Goal: Task Accomplishment & Management: Use online tool/utility

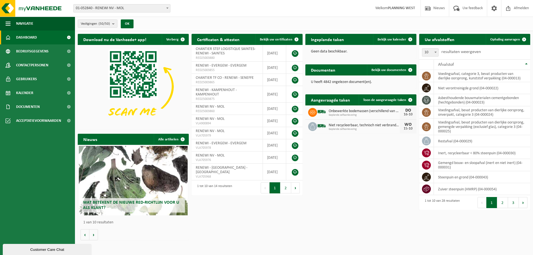
click at [142, 9] on span "01-052840 - RENEWI NV - MOL" at bounding box center [122, 8] width 97 height 8
type input "eek"
select select "1811"
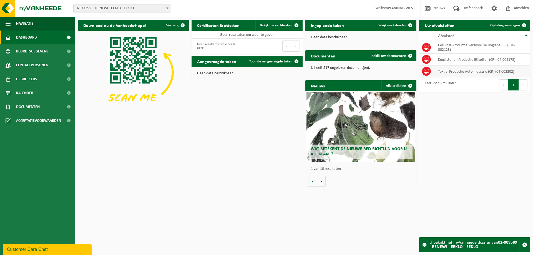
click at [479, 72] on td "Textiel Productie Auto-industrie (CR) (04-002202)" at bounding box center [482, 72] width 96 height 12
click at [427, 71] on icon at bounding box center [427, 72] width 6 height 6
click at [524, 26] on span at bounding box center [524, 25] width 11 height 11
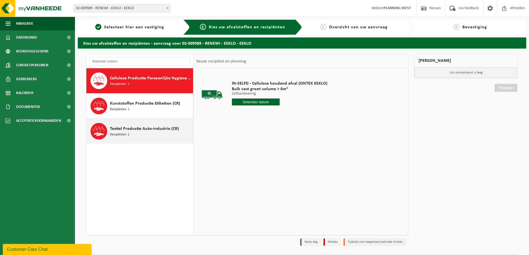
click at [141, 131] on span "Textiel Productie Auto-industrie (CR)" at bounding box center [144, 129] width 69 height 7
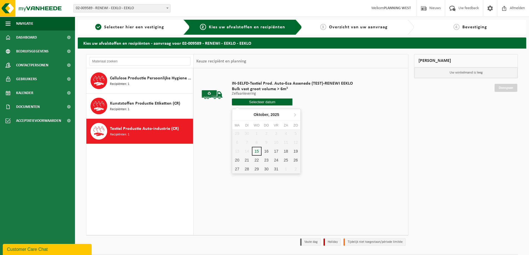
click at [259, 102] on input "text" at bounding box center [262, 102] width 61 height 7
click at [264, 150] on div "16" at bounding box center [267, 151] width 10 height 9
type input "Van [DATE]"
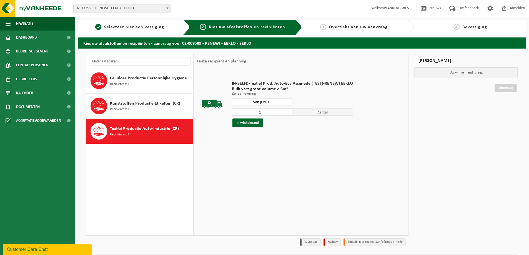
click at [287, 111] on input "2" at bounding box center [262, 112] width 61 height 7
click at [287, 111] on input "3" at bounding box center [262, 112] width 61 height 7
click at [287, 111] on input "4" at bounding box center [262, 112] width 61 height 7
drag, startPoint x: 262, startPoint y: 111, endPoint x: 233, endPoint y: 120, distance: 30.3
click at [237, 119] on div "4 Aantal In winkelmand" at bounding box center [292, 117] width 121 height 19
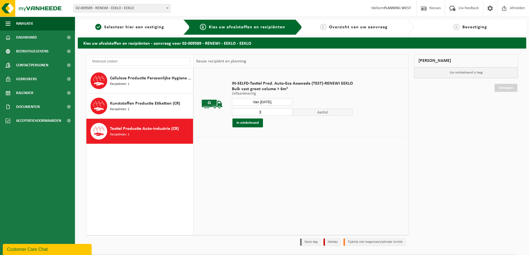
click at [288, 112] on input "3" at bounding box center [262, 112] width 61 height 7
type input "2"
click at [288, 112] on input "2" at bounding box center [262, 112] width 61 height 7
click at [257, 123] on button "In winkelmand" at bounding box center [247, 123] width 31 height 9
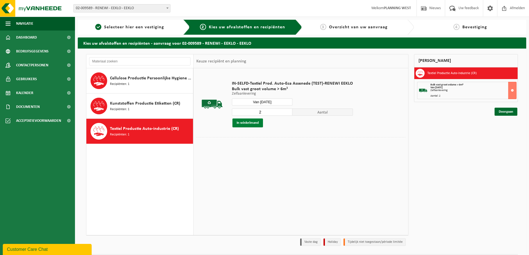
click at [257, 123] on button "In winkelmand" at bounding box center [247, 123] width 31 height 9
click at [461, 115] on div "Mijn winkelmand Textiel Productie Auto-industrie (CR) Bulk vast groot volume > …" at bounding box center [465, 151] width 109 height 195
click at [256, 124] on button "In winkelmand" at bounding box center [247, 123] width 31 height 9
drag, startPoint x: 469, startPoint y: 130, endPoint x: 411, endPoint y: 144, distance: 59.5
click at [469, 130] on div "Mijn winkelmand Textiel Productie Auto-industrie (CR) Bulk vast groot volume > …" at bounding box center [465, 151] width 109 height 195
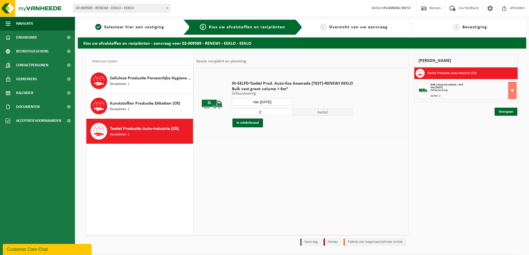
click at [251, 154] on table "IN-SELFD-Textiel Prod. Auto-Eca Assenede (TEST)-RENEWI EEKLO Bulk vast groot vo…" at bounding box center [301, 111] width 215 height 86
click at [511, 112] on link "Doorgaan" at bounding box center [506, 112] width 23 height 8
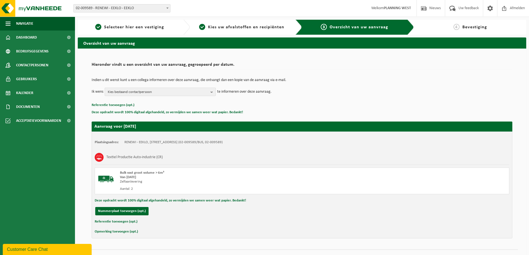
click at [210, 90] on button "Kies bestaand contactpersoon" at bounding box center [160, 92] width 111 height 8
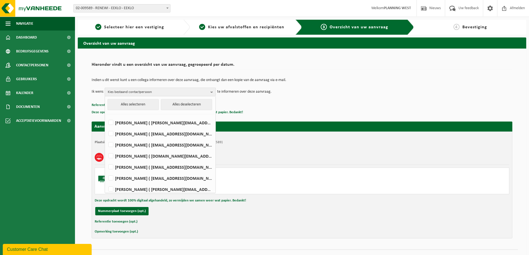
click at [210, 90] on button "Kies bestaand contactpersoon" at bounding box center [160, 92] width 111 height 8
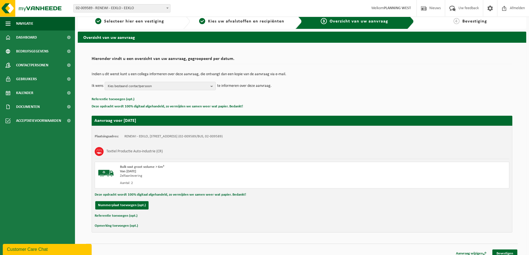
scroll to position [11, 0]
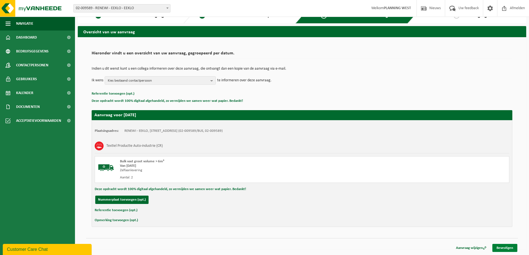
click at [507, 248] on link "Bevestigen" at bounding box center [504, 248] width 25 height 8
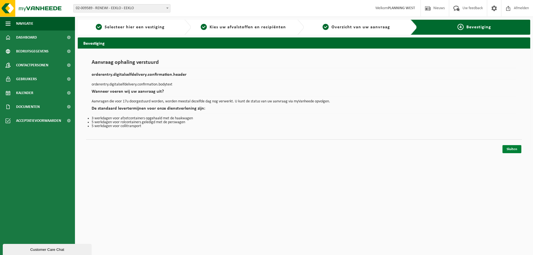
click at [515, 149] on link "Sluiten" at bounding box center [512, 149] width 19 height 8
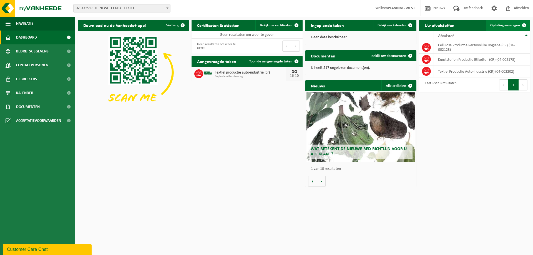
click at [511, 25] on span "Ophaling aanvragen" at bounding box center [505, 26] width 30 height 4
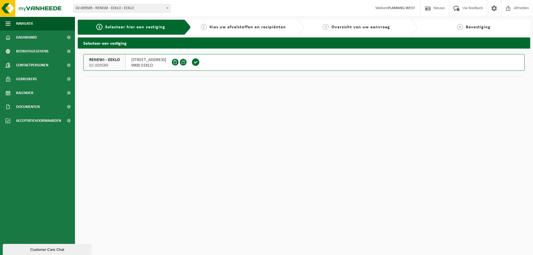
click at [192, 63] on span at bounding box center [196, 62] width 8 height 8
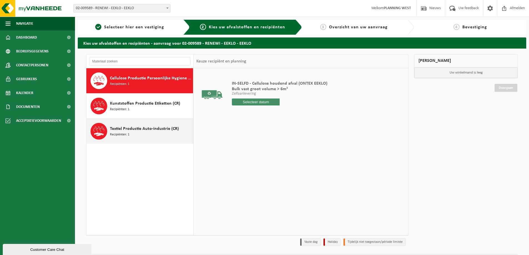
click at [159, 129] on span "Textiel Productie Auto-industrie (CR)" at bounding box center [144, 129] width 69 height 7
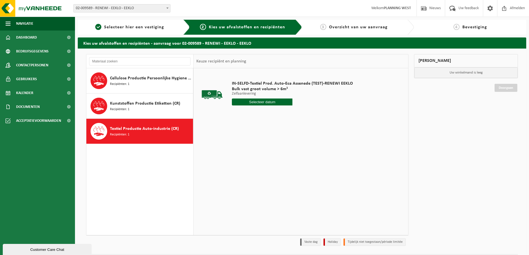
click at [271, 103] on input "text" at bounding box center [262, 102] width 61 height 7
click at [267, 153] on div "16" at bounding box center [267, 151] width 10 height 9
type input "Van 2025-10-16"
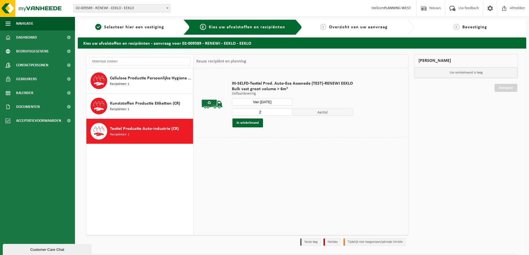
type input "2"
click at [287, 111] on input "2" at bounding box center [262, 112] width 61 height 7
click at [252, 123] on button "In winkelmand" at bounding box center [247, 123] width 31 height 9
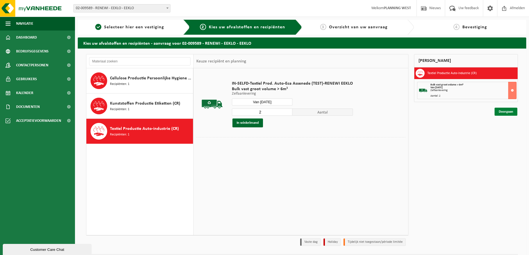
click at [509, 112] on link "Doorgaan" at bounding box center [506, 112] width 23 height 8
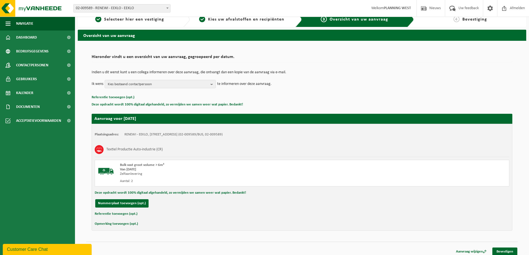
scroll to position [11, 0]
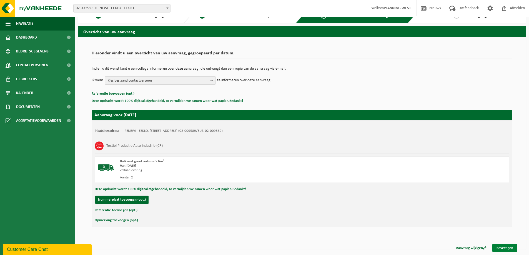
click at [507, 247] on link "Bevestigen" at bounding box center [504, 248] width 25 height 8
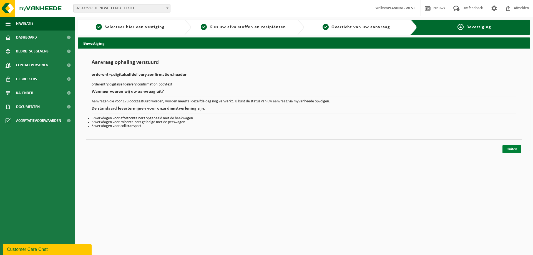
click at [514, 148] on link "Sluiten" at bounding box center [512, 149] width 19 height 8
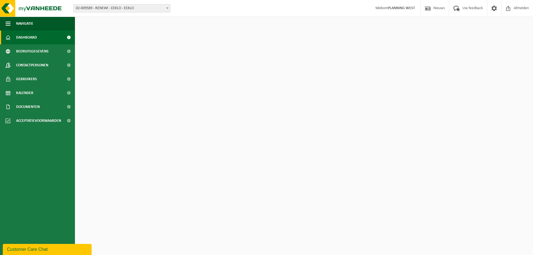
click at [143, 8] on span "02-009589 - RENEWI - EEKLO - EEKLO" at bounding box center [122, 8] width 97 height 8
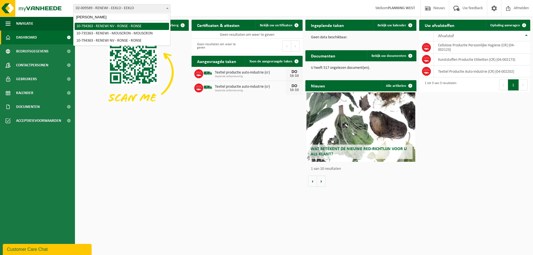
type input "ron"
select select "97650"
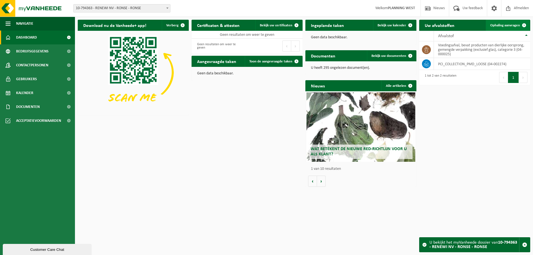
click at [524, 24] on span at bounding box center [524, 25] width 11 height 11
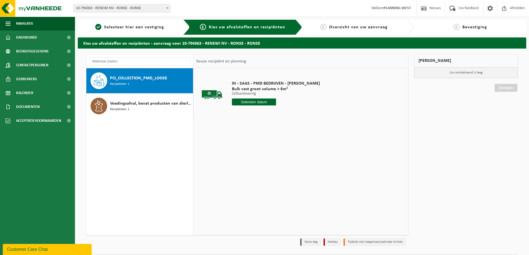
click at [251, 101] on input "text" at bounding box center [254, 102] width 44 height 7
click at [267, 153] on div "16" at bounding box center [267, 151] width 10 height 9
type input "Van [DATE]"
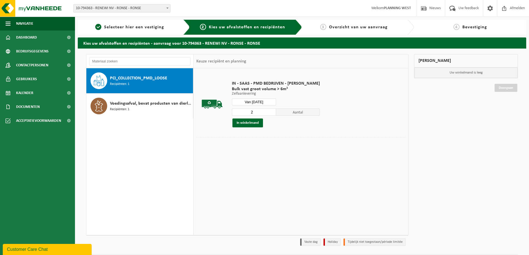
type input "2"
click at [270, 110] on input "2" at bounding box center [254, 112] width 44 height 7
click at [254, 124] on button "In winkelmand" at bounding box center [247, 123] width 31 height 9
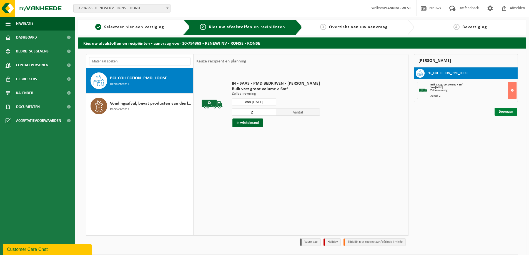
click at [504, 112] on link "Doorgaan" at bounding box center [506, 112] width 23 height 8
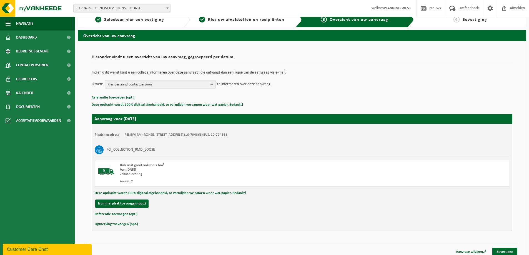
scroll to position [11, 0]
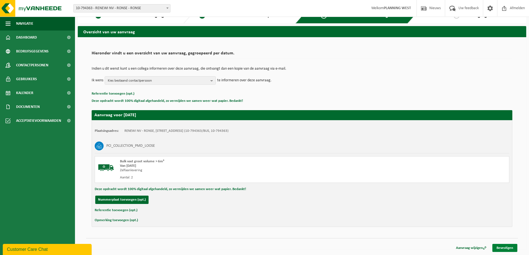
click at [508, 248] on link "Bevestigen" at bounding box center [504, 248] width 25 height 8
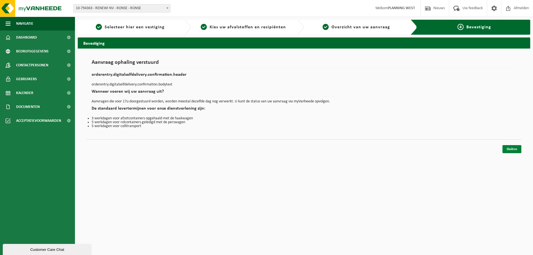
click at [509, 149] on link "Sluiten" at bounding box center [512, 149] width 19 height 8
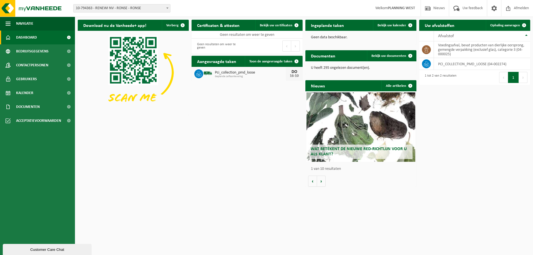
click at [492, 122] on div "Download nu de Vanheede+ app! Verberg Certificaten & attesten Bekijk uw certifi…" at bounding box center [303, 103] width 455 height 173
